Goal: Task Accomplishment & Management: Manage account settings

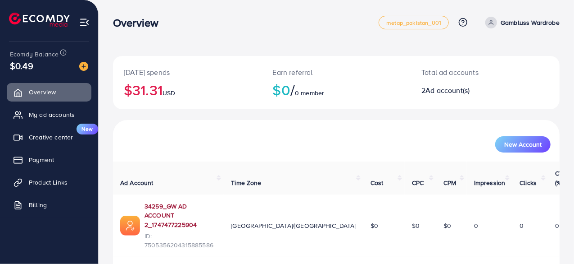
scroll to position [30, 0]
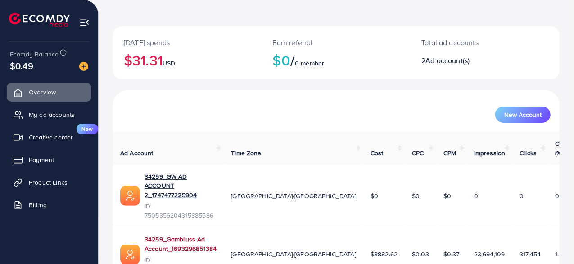
click at [217, 234] on link "34259_Gambluss Ad Account_1693296851384" at bounding box center [181, 243] width 72 height 18
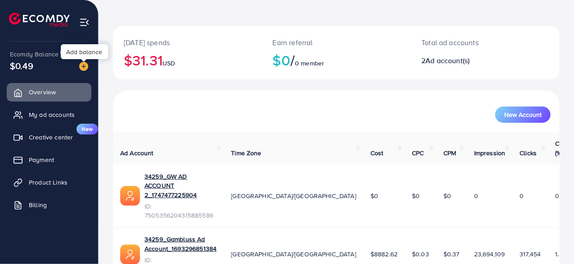
click at [81, 67] on img at bounding box center [83, 66] width 9 height 9
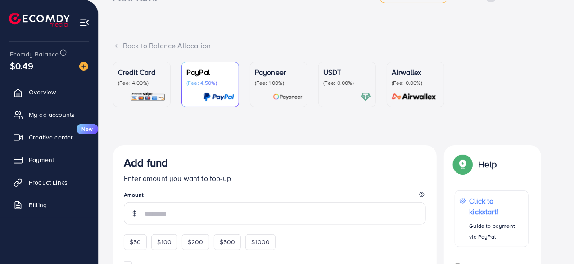
scroll to position [22, 0]
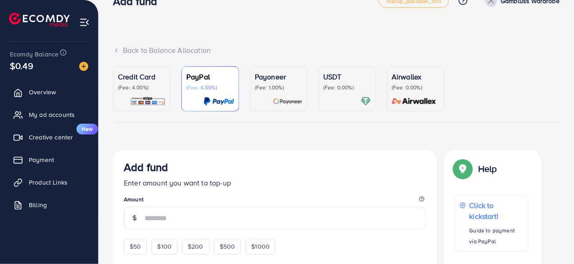
click at [347, 86] on p "(Fee: 0.00%)" at bounding box center [347, 87] width 48 height 7
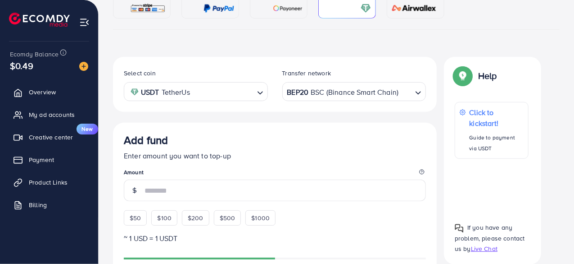
scroll to position [124, 0]
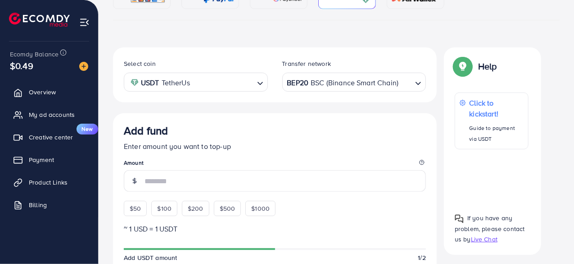
click at [364, 81] on div "BEP20 BSC (Binance Smart Chain)" at bounding box center [349, 81] width 127 height 16
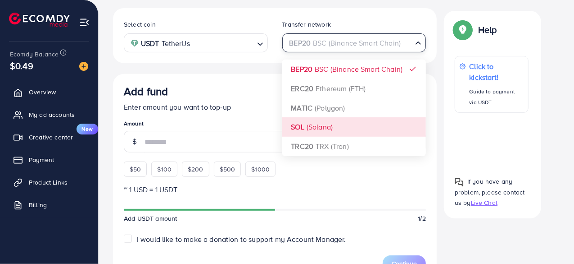
scroll to position [163, 0]
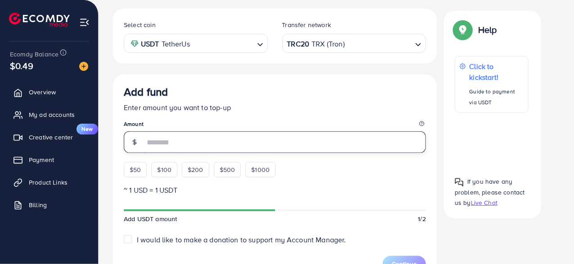
click at [261, 145] on input "number" at bounding box center [286, 142] width 282 height 22
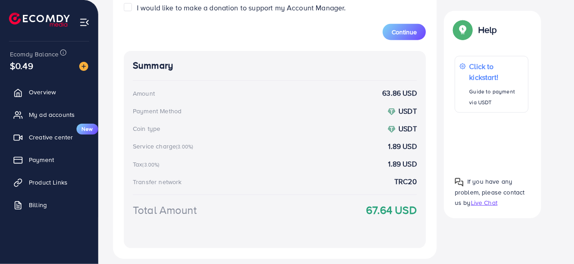
scroll to position [347, 0]
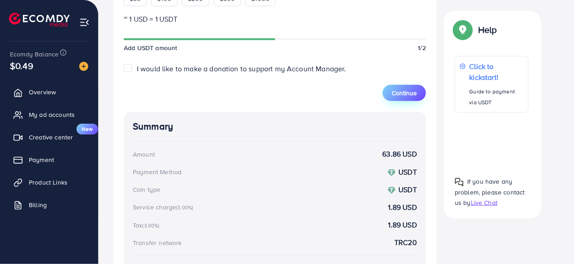
type input "**"
click at [407, 95] on span "Continue" at bounding box center [404, 92] width 25 height 9
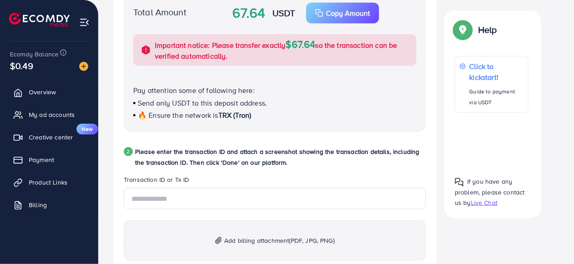
click at [332, 228] on p "Add billing attachment (PDF, JPG, PNG)" at bounding box center [275, 240] width 302 height 41
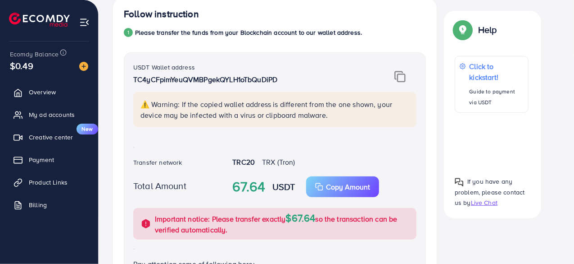
scroll to position [173, 0]
click at [402, 79] on img at bounding box center [400, 77] width 11 height 12
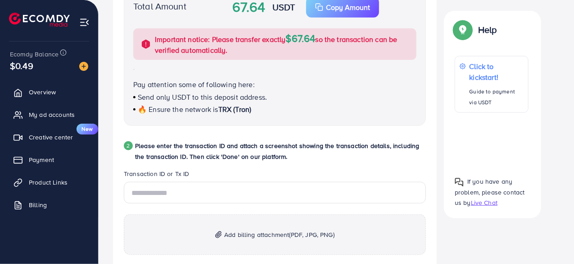
scroll to position [353, 0]
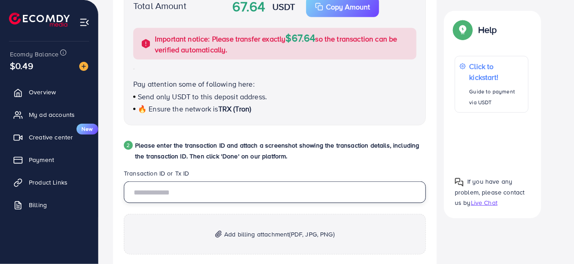
click at [201, 191] on input "text" at bounding box center [275, 192] width 302 height 22
paste input "**********"
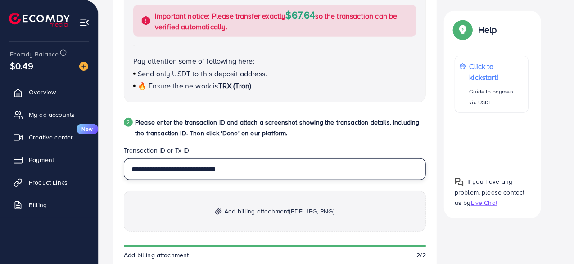
scroll to position [380, 0]
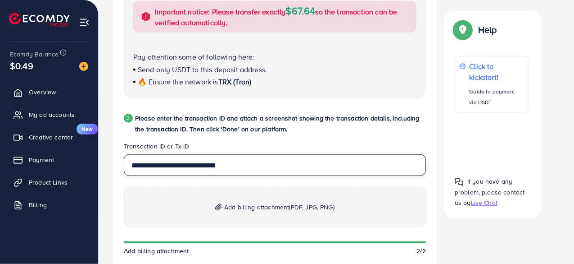
type input "**********"
click at [250, 206] on span "Add billing attachment (PDF, JPG, PNG)" at bounding box center [279, 206] width 110 height 11
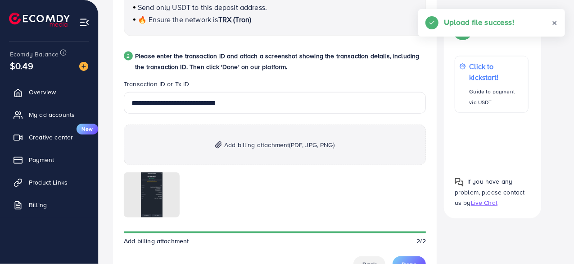
scroll to position [454, 0]
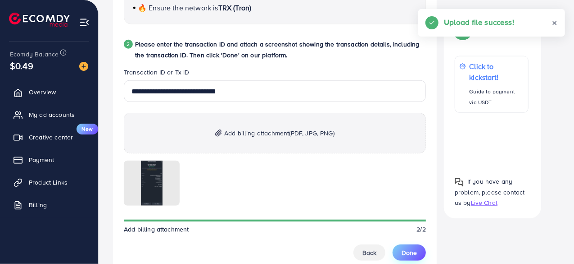
click at [415, 254] on span "Done" at bounding box center [409, 252] width 15 height 9
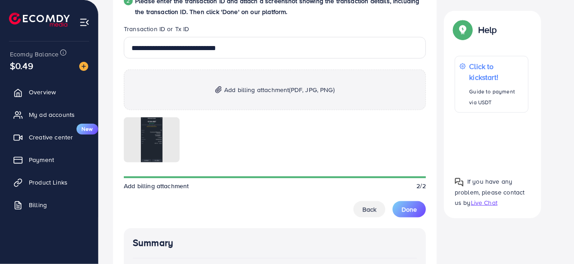
scroll to position [497, 0]
click at [412, 208] on span "Done" at bounding box center [409, 209] width 15 height 9
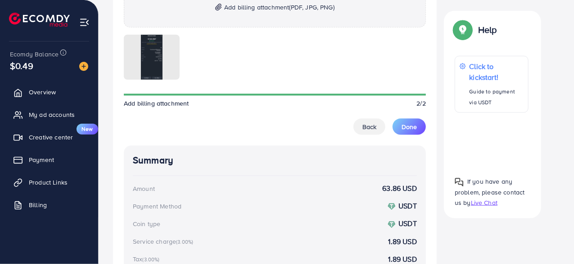
scroll to position [581, 0]
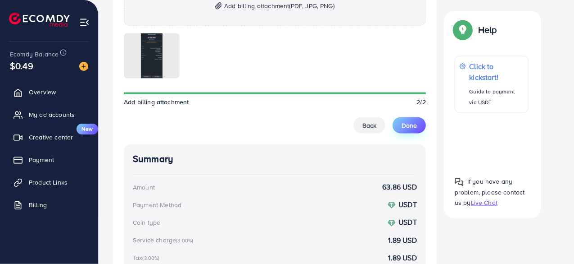
click at [418, 124] on button "Done" at bounding box center [409, 125] width 33 height 16
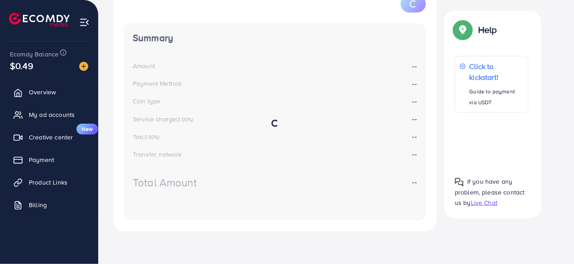
scroll to position [172, 0]
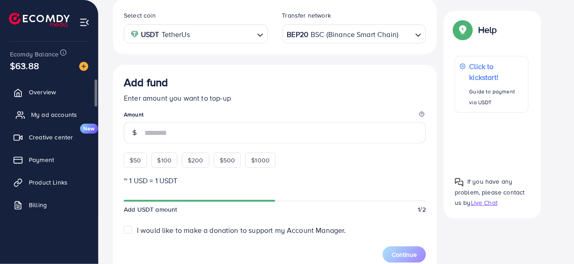
click at [58, 112] on span "My ad accounts" at bounding box center [54, 114] width 46 height 9
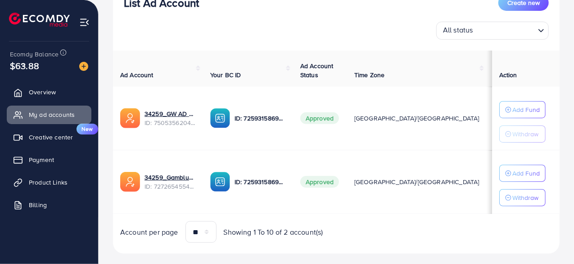
scroll to position [130, 0]
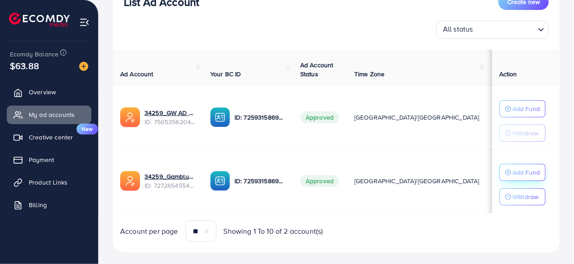
click at [523, 114] on p "Add Fund" at bounding box center [526, 108] width 27 height 11
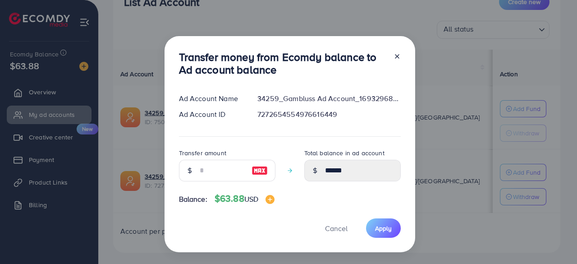
click at [261, 168] on img at bounding box center [259, 170] width 16 height 11
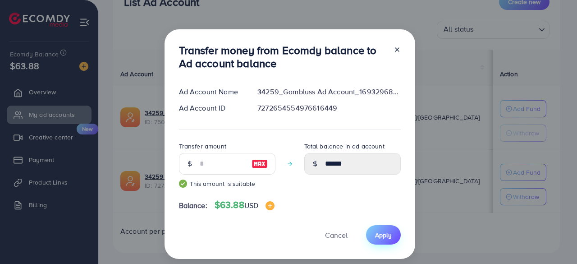
click at [381, 233] on span "Apply" at bounding box center [383, 234] width 17 height 9
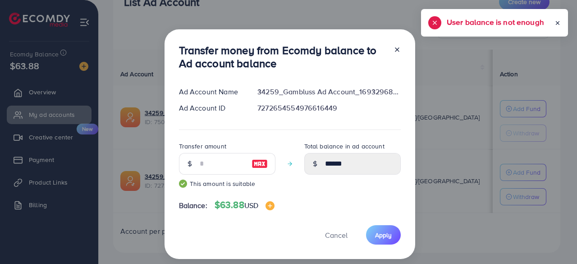
click at [557, 22] on icon at bounding box center [557, 23] width 6 height 6
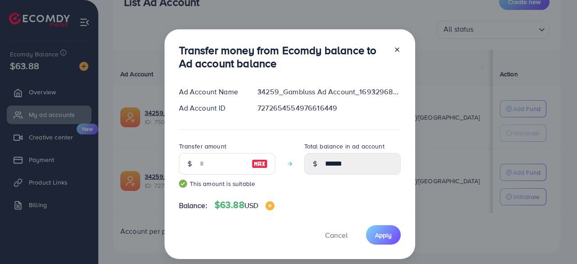
click at [397, 50] on icon at bounding box center [396, 49] width 7 height 7
